Goal: Transaction & Acquisition: Obtain resource

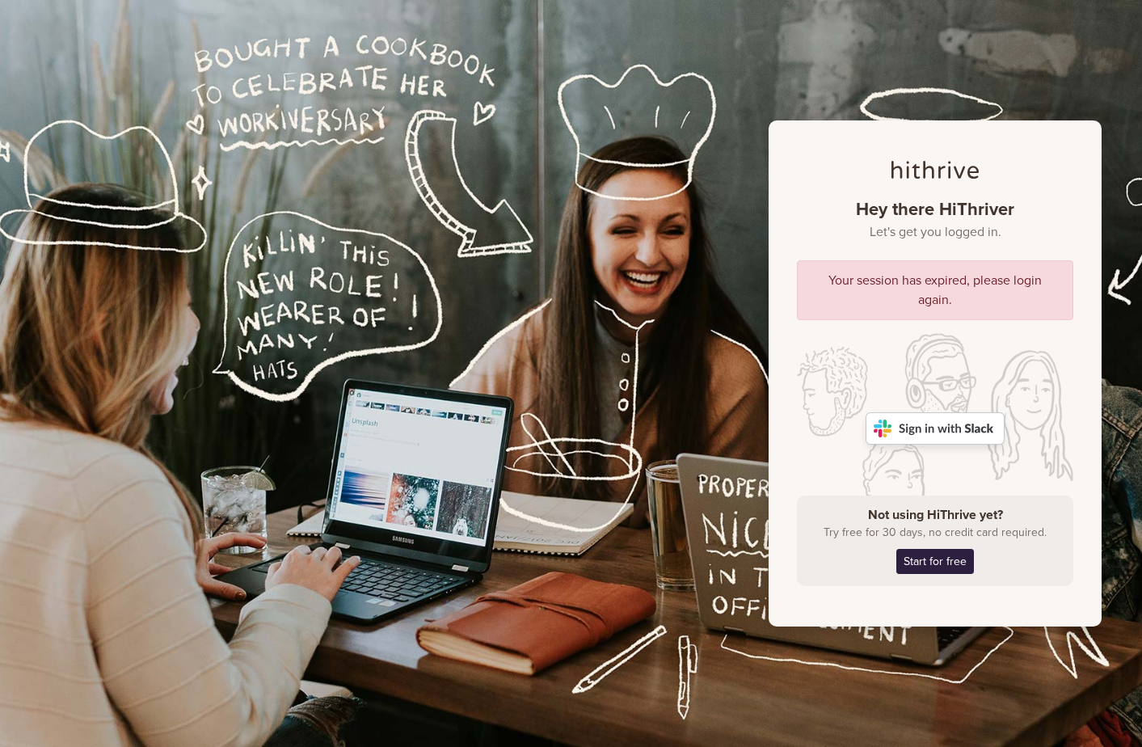
click at [961, 420] on img at bounding box center [935, 428] width 139 height 32
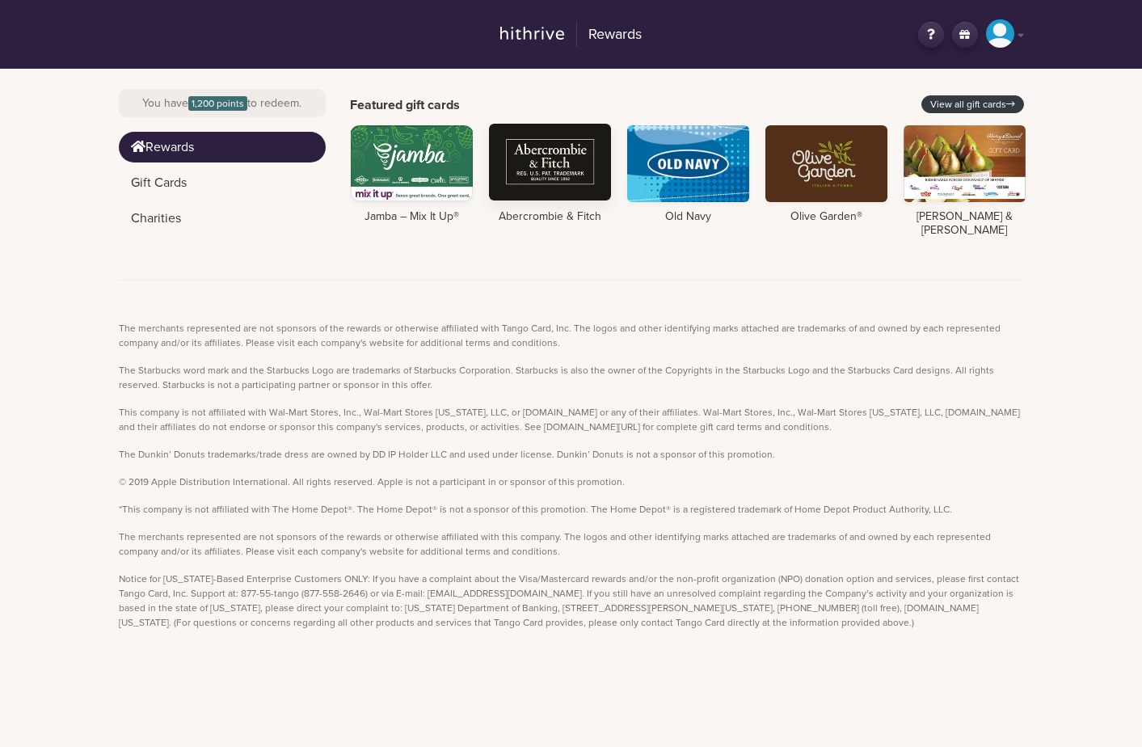
click at [571, 169] on div at bounding box center [550, 162] width 122 height 77
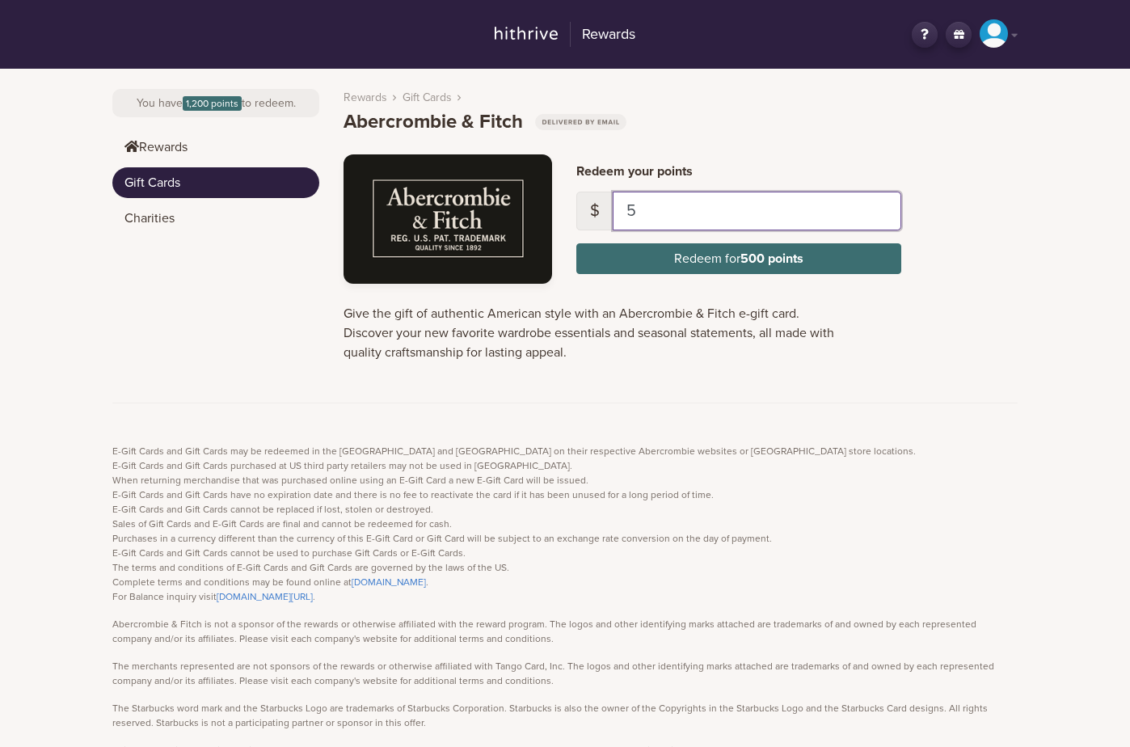
drag, startPoint x: 673, startPoint y: 216, endPoint x: 579, endPoint y: 211, distance: 93.9
click at [579, 211] on div "$ 5" at bounding box center [738, 211] width 325 height 39
type input "1"
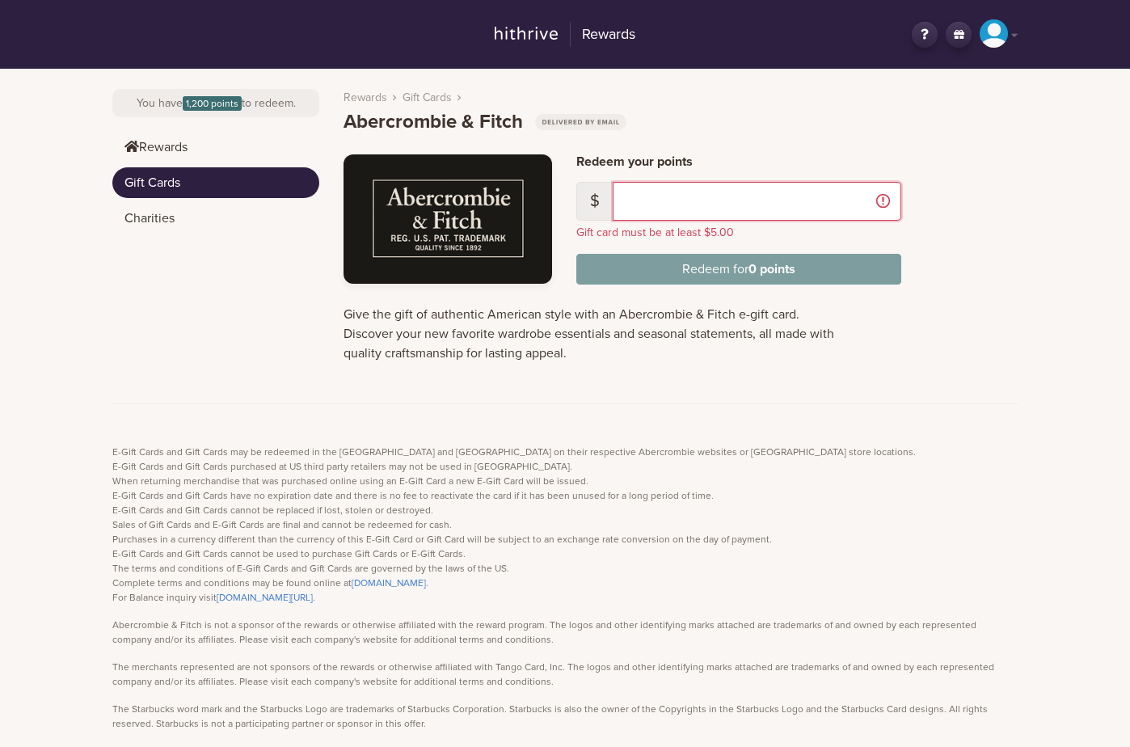
type input "5"
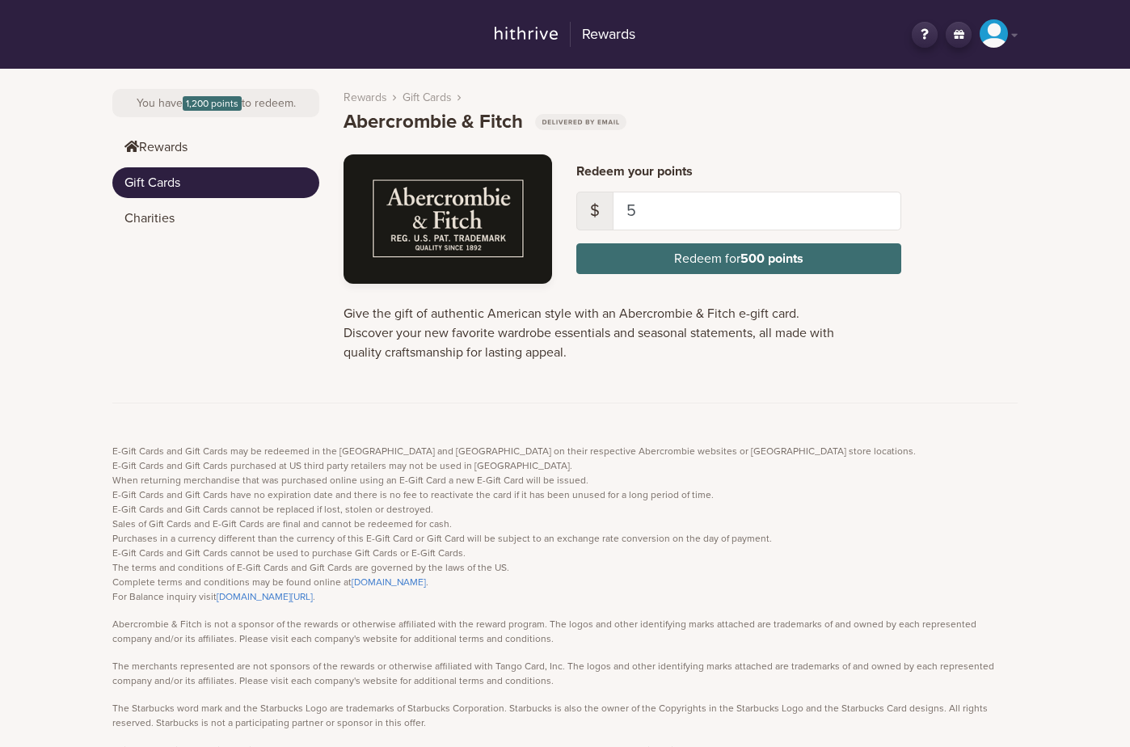
click at [146, 190] on link "Gift Cards" at bounding box center [215, 182] width 207 height 31
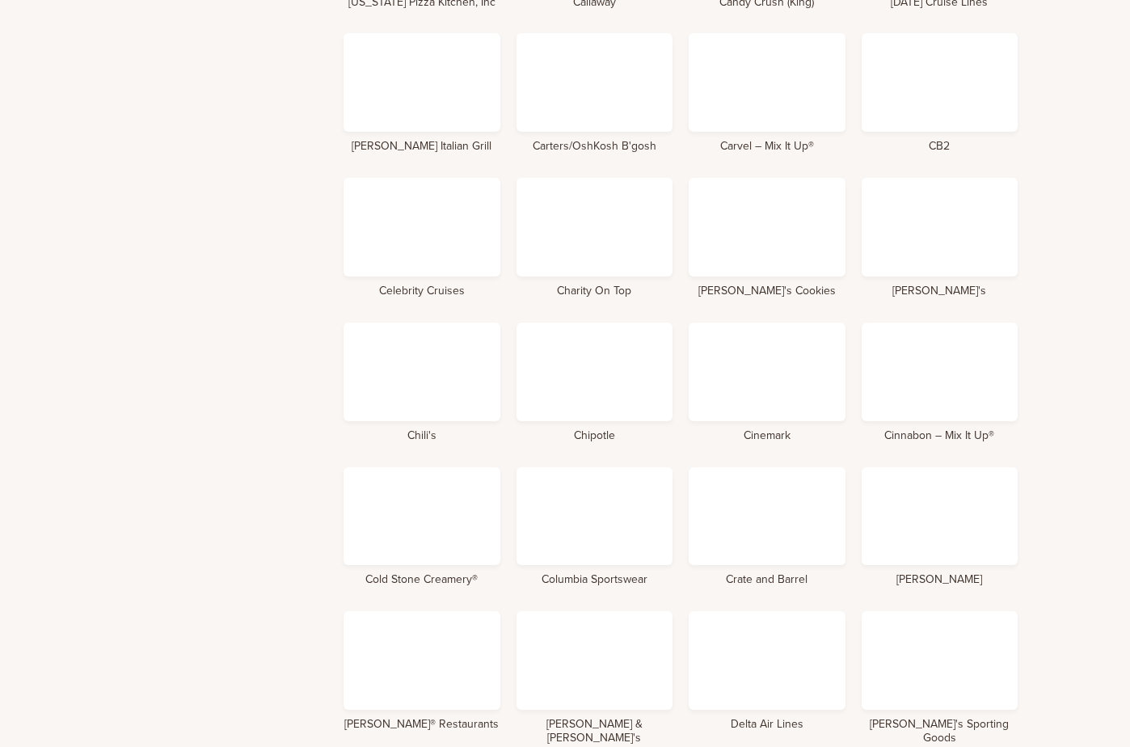
scroll to position [1627, 0]
